Goal: Information Seeking & Learning: Learn about a topic

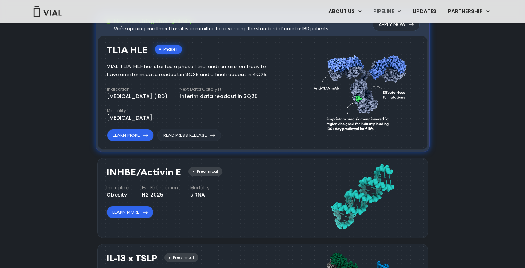
scroll to position [520, 0]
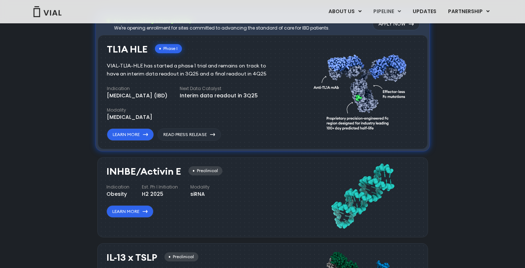
click at [92, 159] on div "Pipeline Now recruiting sites globally We're opening enrollment for sites commi…" at bounding box center [262, 240] width 508 height 539
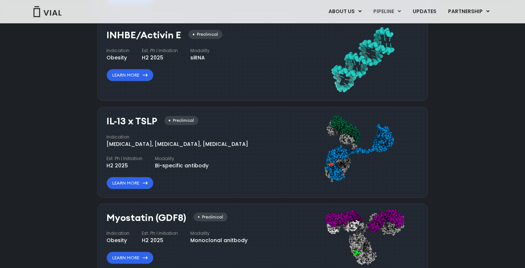
scroll to position [657, 0]
drag, startPoint x: 218, startPoint y: 144, endPoint x: 106, endPoint y: 144, distance: 112.2
click at [106, 144] on div "IL-13 x TSLP Preclinical Indication Atopic Dermatitis, Asthma, Chronic Sinusiti…" at bounding box center [262, 151] width 331 height 91
copy div "Atopic Dermatitis, Asthma, Chronic Sinusitis"
click at [223, 147] on div "Indication Atopic Dermatitis, Asthma, Chronic Sinusitis Est. Ph I Initiation H2…" at bounding box center [194, 151] width 176 height 36
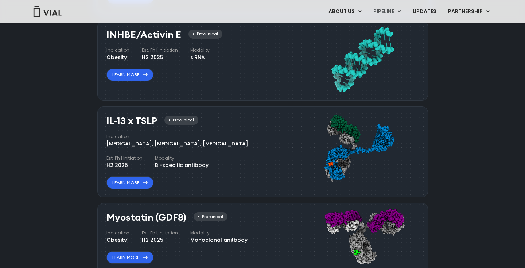
drag, startPoint x: 218, startPoint y: 141, endPoint x: 106, endPoint y: 144, distance: 112.6
click at [106, 144] on div "IL-13 x TSLP Preclinical Indication Atopic Dermatitis, Asthma, Chronic Sinusiti…" at bounding box center [262, 151] width 331 height 91
copy div "Atopic Dermatitis, Asthma, Chronic Sinusitis"
click at [131, 181] on link "Learn More" at bounding box center [129, 182] width 47 height 12
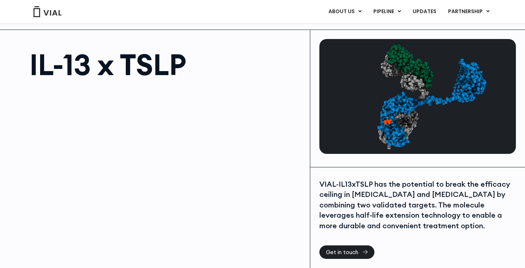
scroll to position [15, 0]
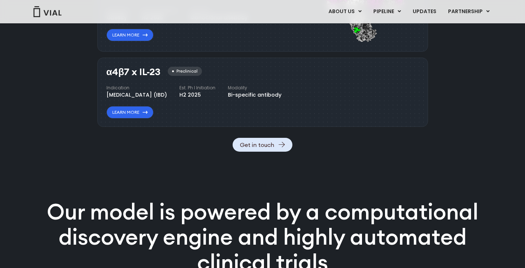
scroll to position [878, 0]
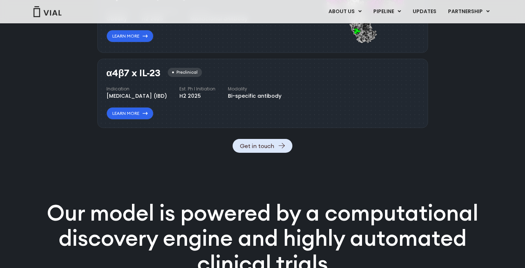
click at [161, 72] on div "α4β7 x IL-23 Preclinical" at bounding box center [153, 73] width 95 height 11
drag, startPoint x: 161, startPoint y: 73, endPoint x: 105, endPoint y: 75, distance: 56.2
click at [105, 75] on div "α4β7 x IL-23 Preclinical Indication Inflammatory bowel disease (IBD) Est. Ph I …" at bounding box center [262, 93] width 331 height 69
copy h3 "α4β7 x IL-23"
